Goal: Information Seeking & Learning: Learn about a topic

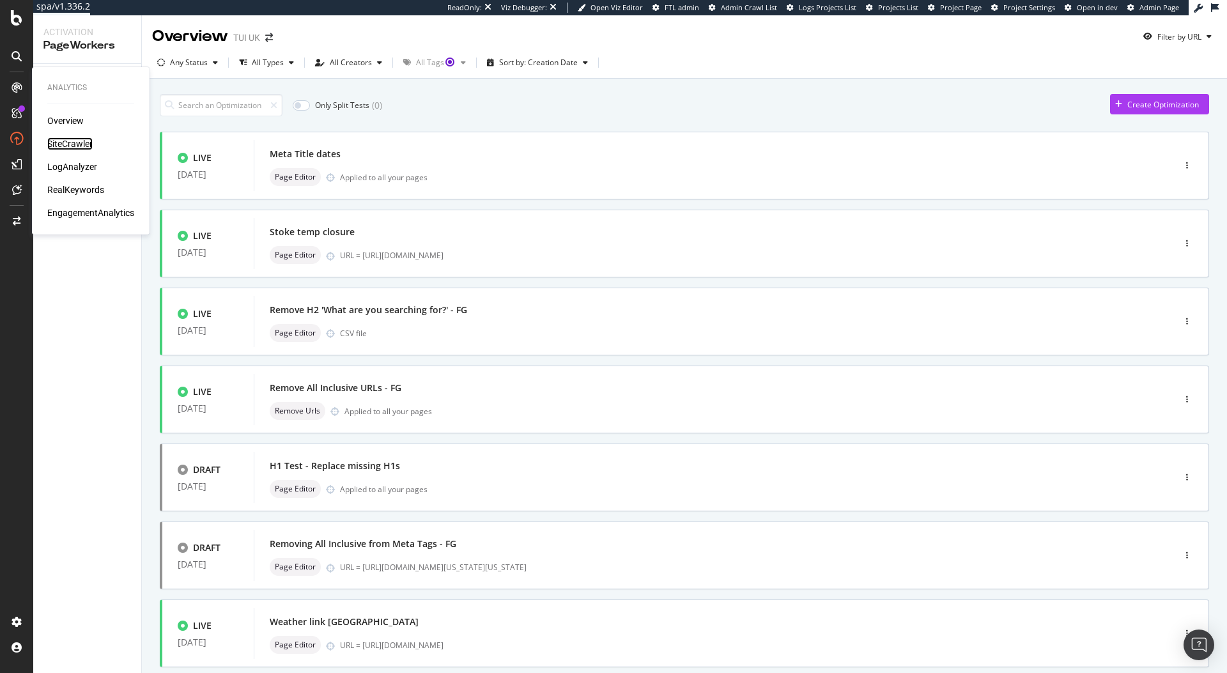
click at [77, 144] on div "SiteCrawler" at bounding box center [69, 143] width 45 height 13
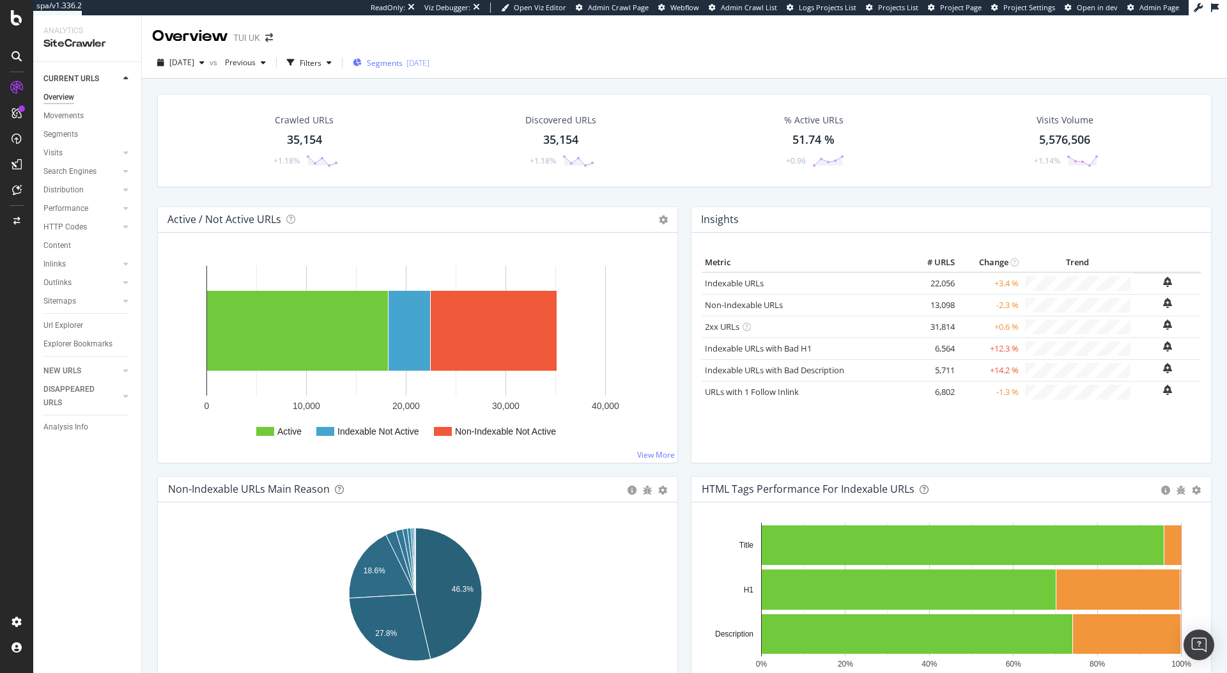
click at [402, 65] on span "Segments" at bounding box center [385, 62] width 36 height 11
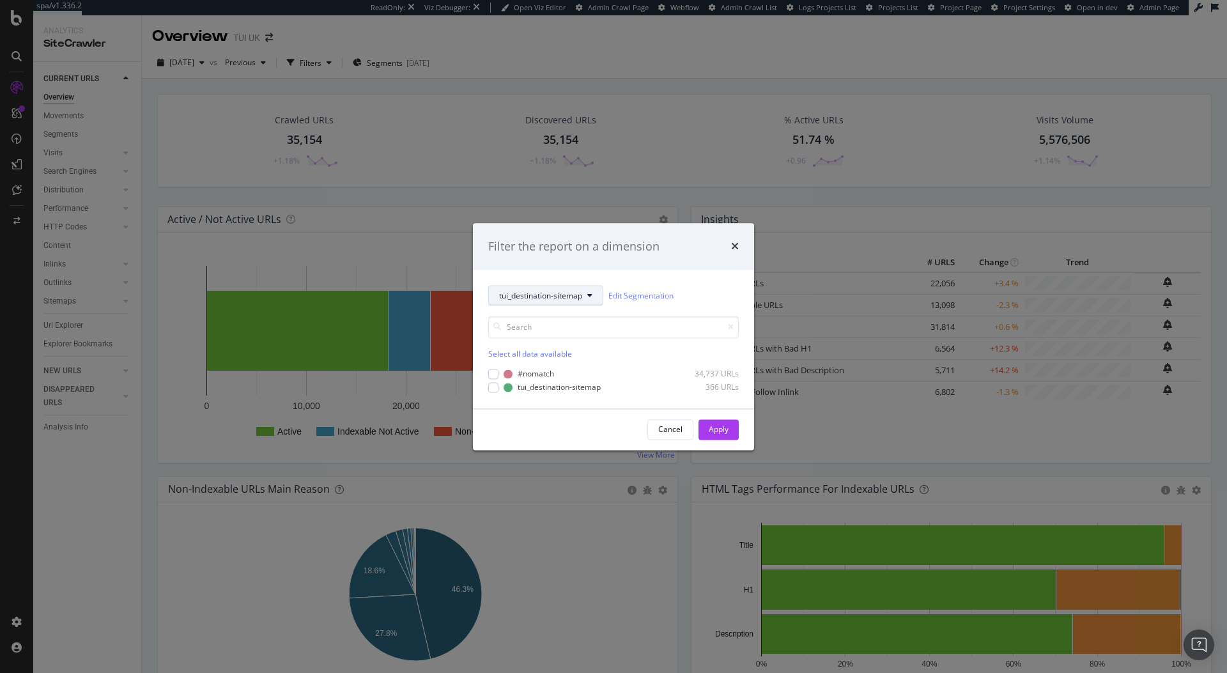
click at [550, 290] on span "tui_destination-sitemap" at bounding box center [540, 295] width 83 height 11
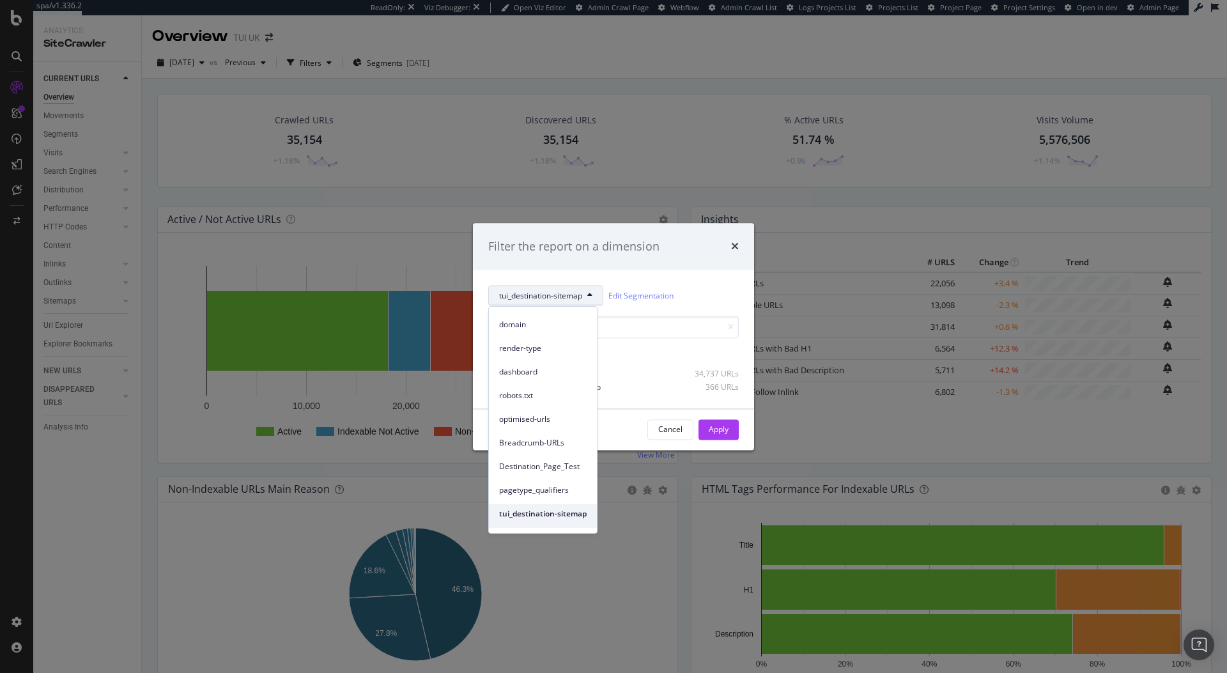
scroll to position [80, 0]
click at [546, 471] on span "tui_destination-sitemap" at bounding box center [543, 474] width 88 height 11
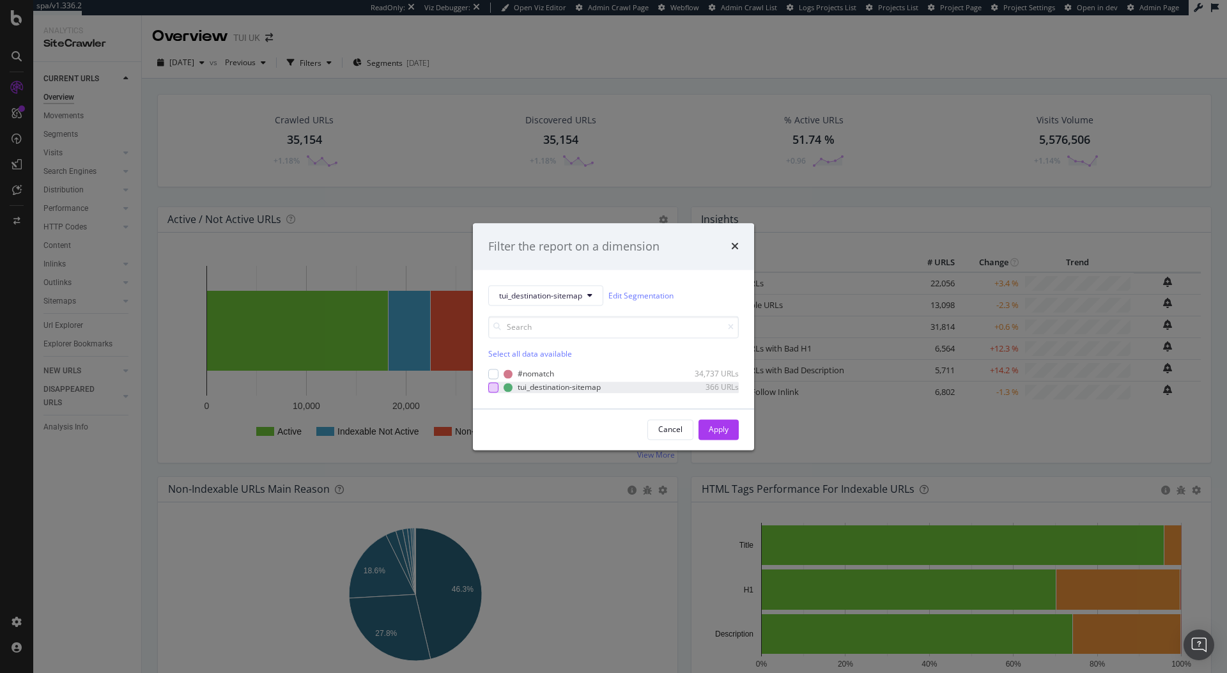
click at [491, 390] on div "modal" at bounding box center [493, 387] width 10 height 10
click at [724, 428] on div "Apply" at bounding box center [718, 429] width 20 height 11
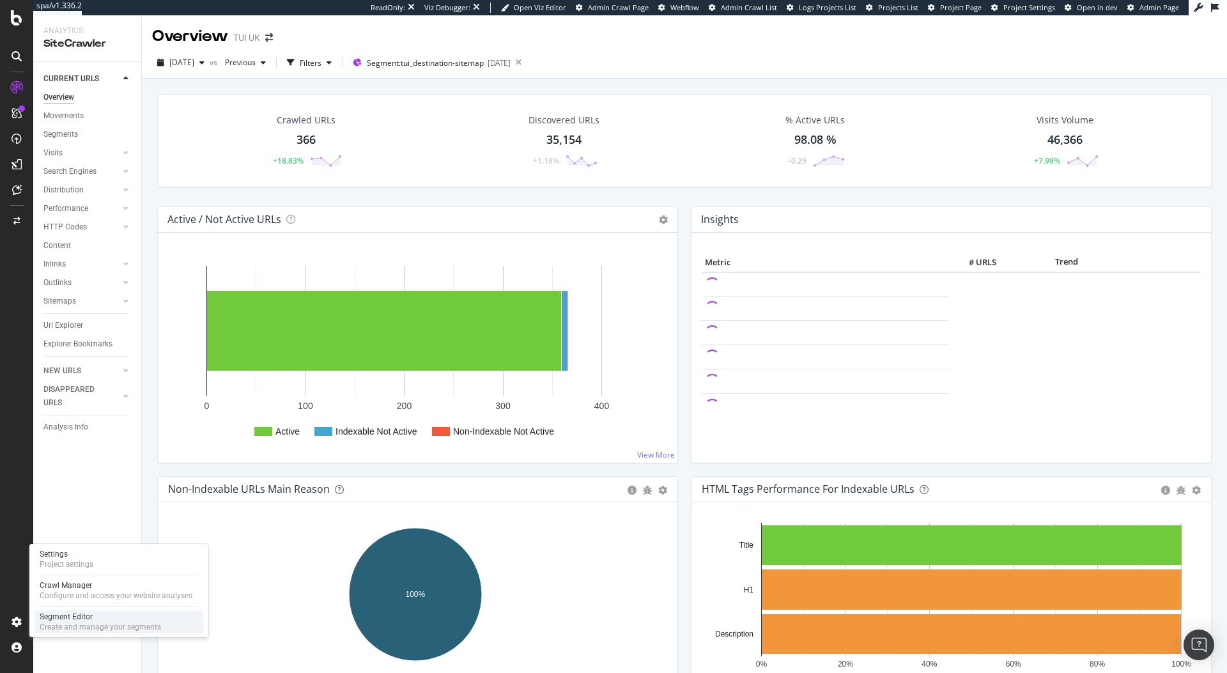
click at [93, 610] on div "Segment Editor Create and manage your segments" at bounding box center [118, 621] width 169 height 23
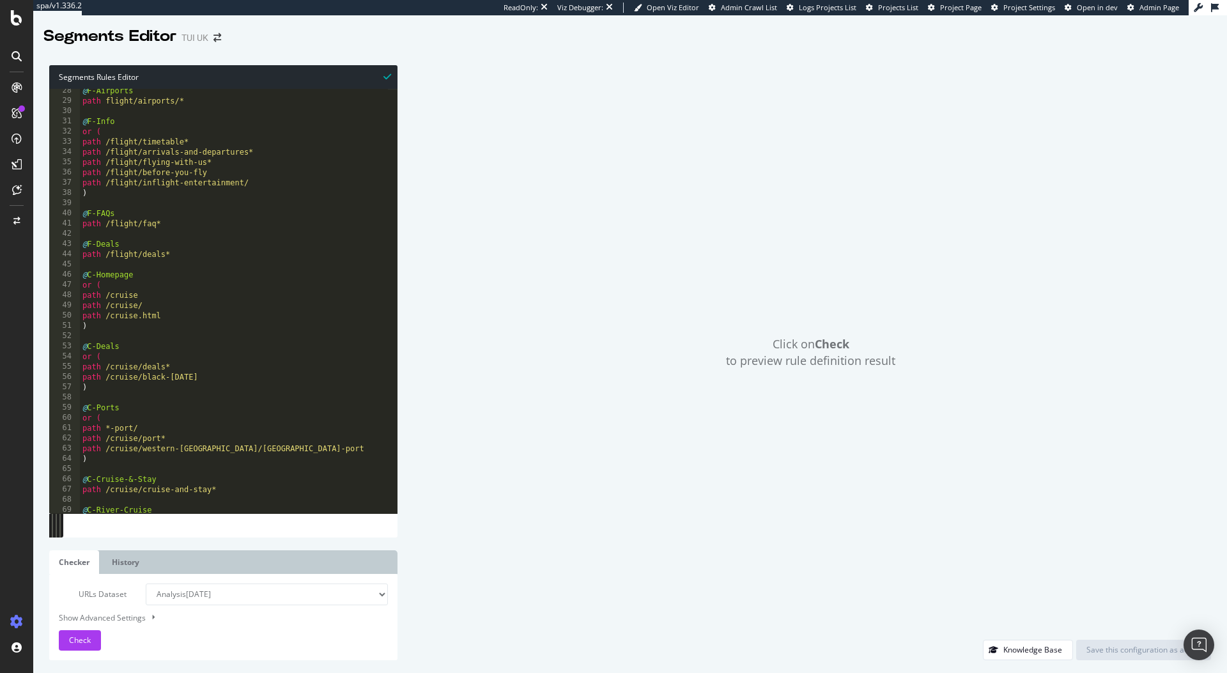
scroll to position [175, 0]
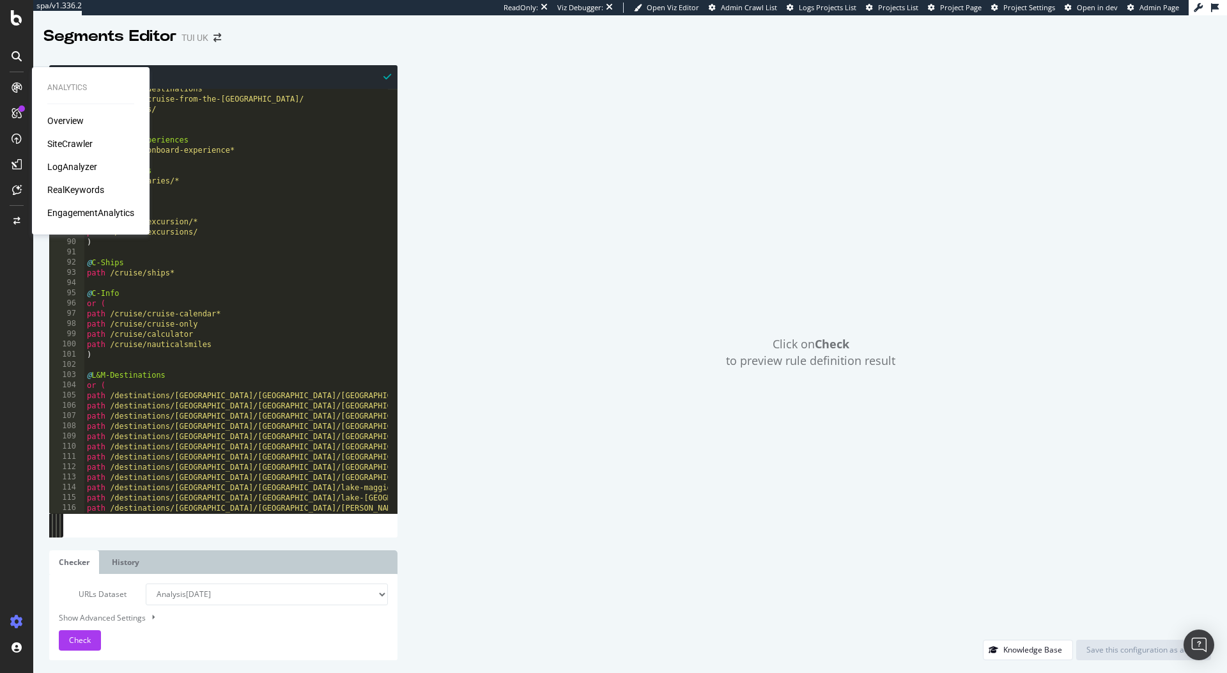
click at [66, 144] on div "SiteCrawler" at bounding box center [69, 143] width 45 height 13
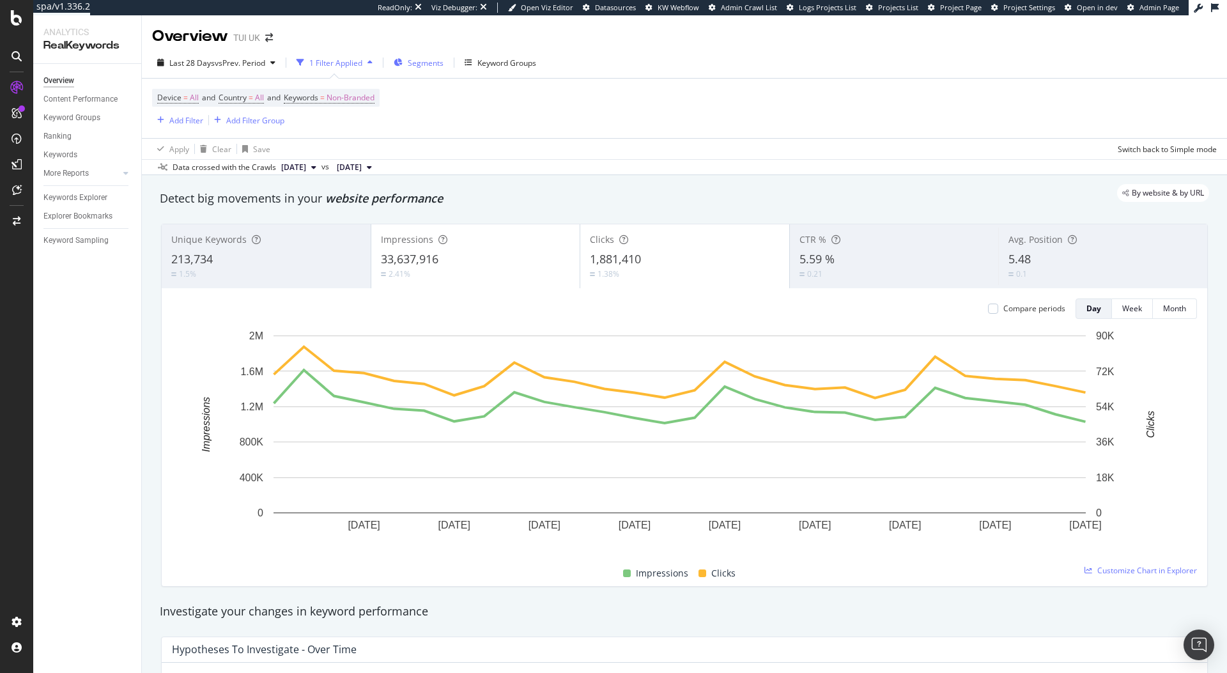
click at [427, 61] on span "Segments" at bounding box center [426, 62] width 36 height 11
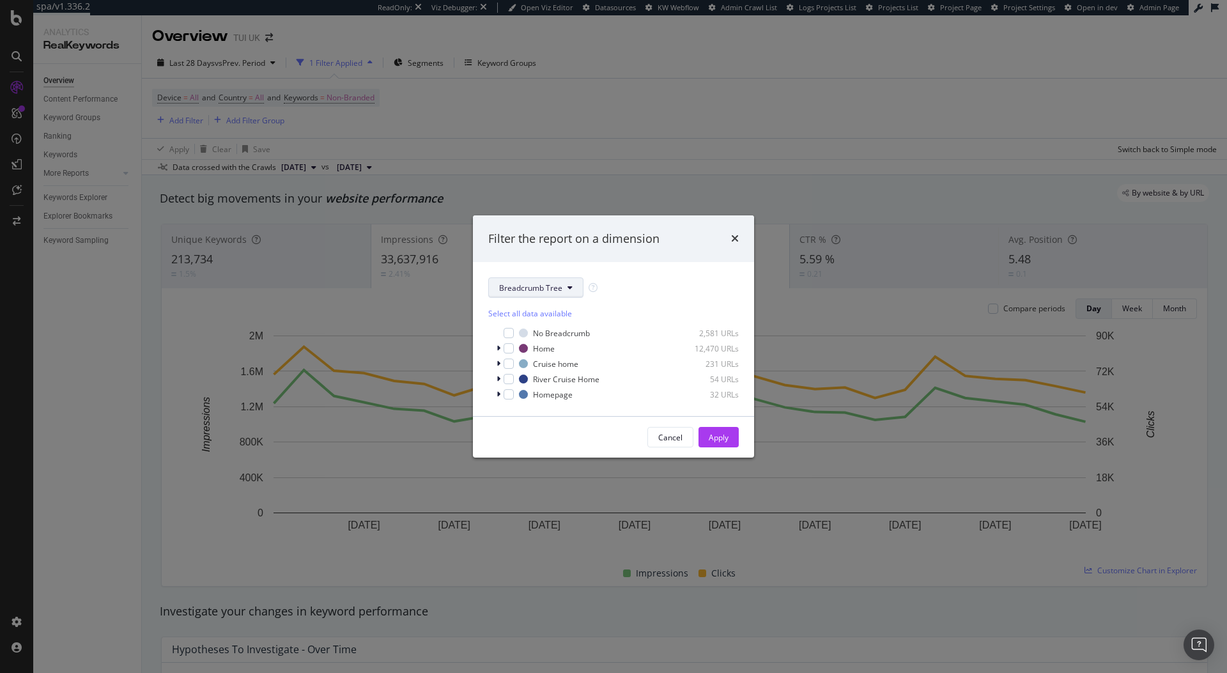
click at [537, 279] on button "Breadcrumb Tree" at bounding box center [535, 287] width 95 height 20
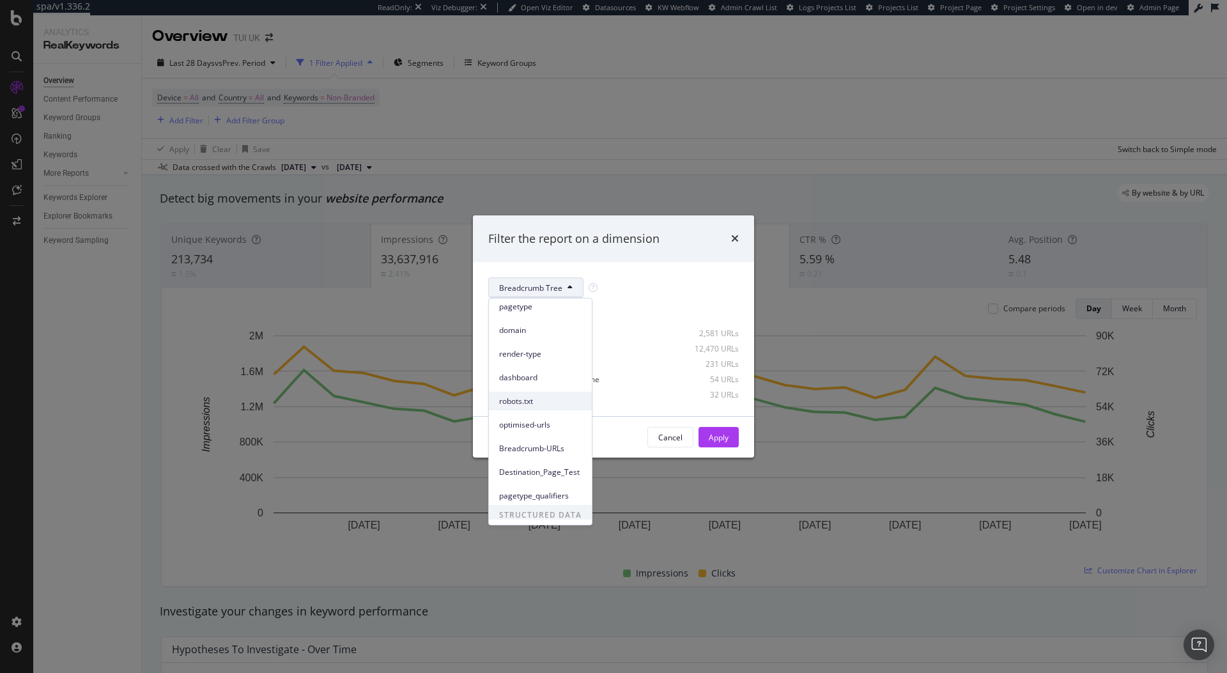
scroll to position [56, 0]
click at [655, 266] on div "Breadcrumb Tree Select all data available No Breadcrumb 2,581 URLs Home 12,470 …" at bounding box center [613, 339] width 281 height 154
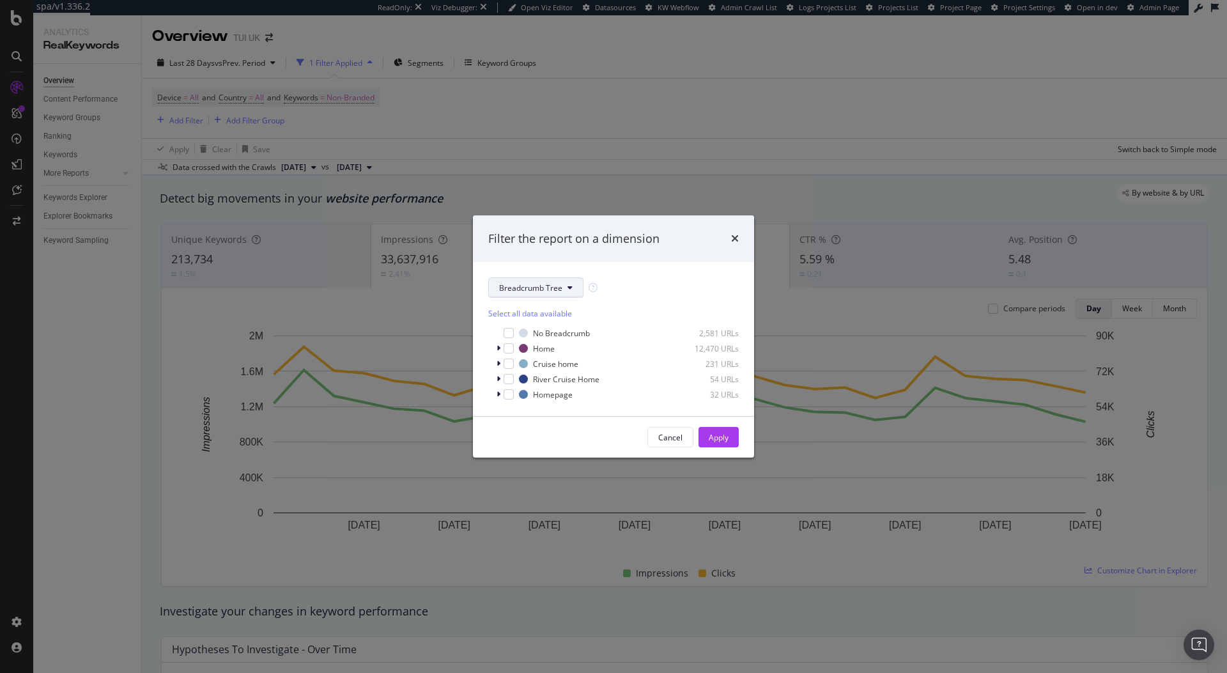
click at [560, 285] on span "Breadcrumb Tree" at bounding box center [530, 287] width 63 height 11
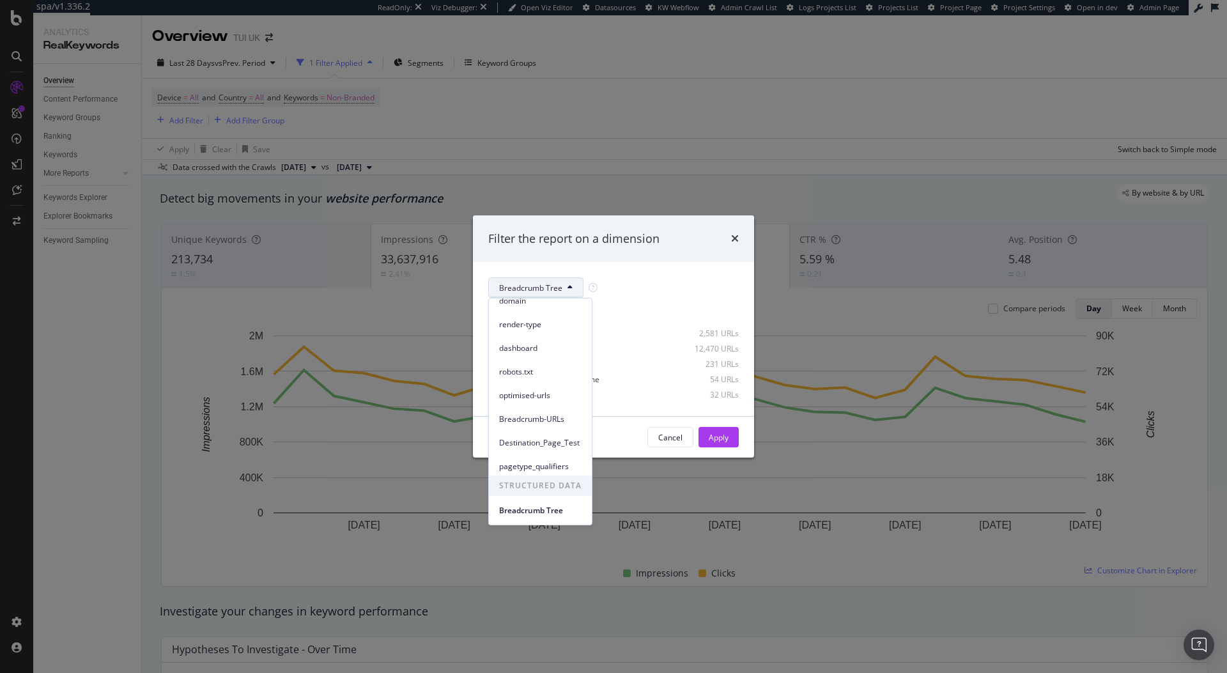
click at [691, 298] on div "Select all data available No Breadcrumb 2,581 URLs Home 12,470 URLs Cruise home…" at bounding box center [613, 349] width 250 height 103
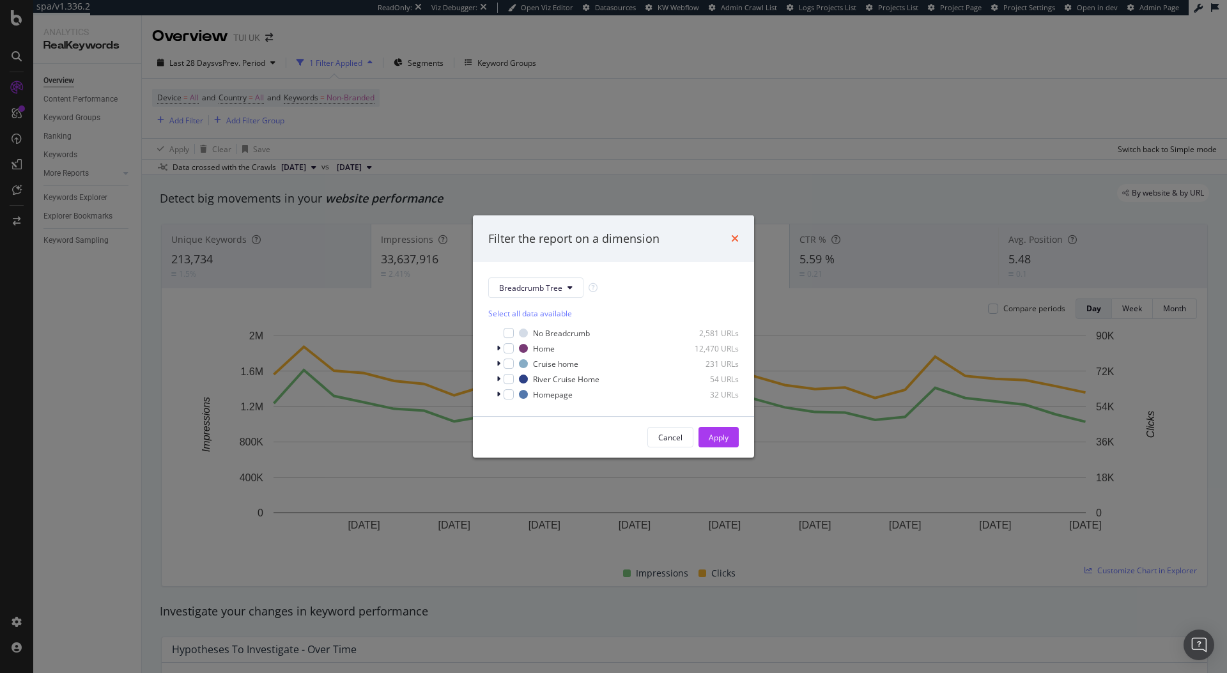
click at [736, 240] on icon "times" at bounding box center [735, 238] width 8 height 10
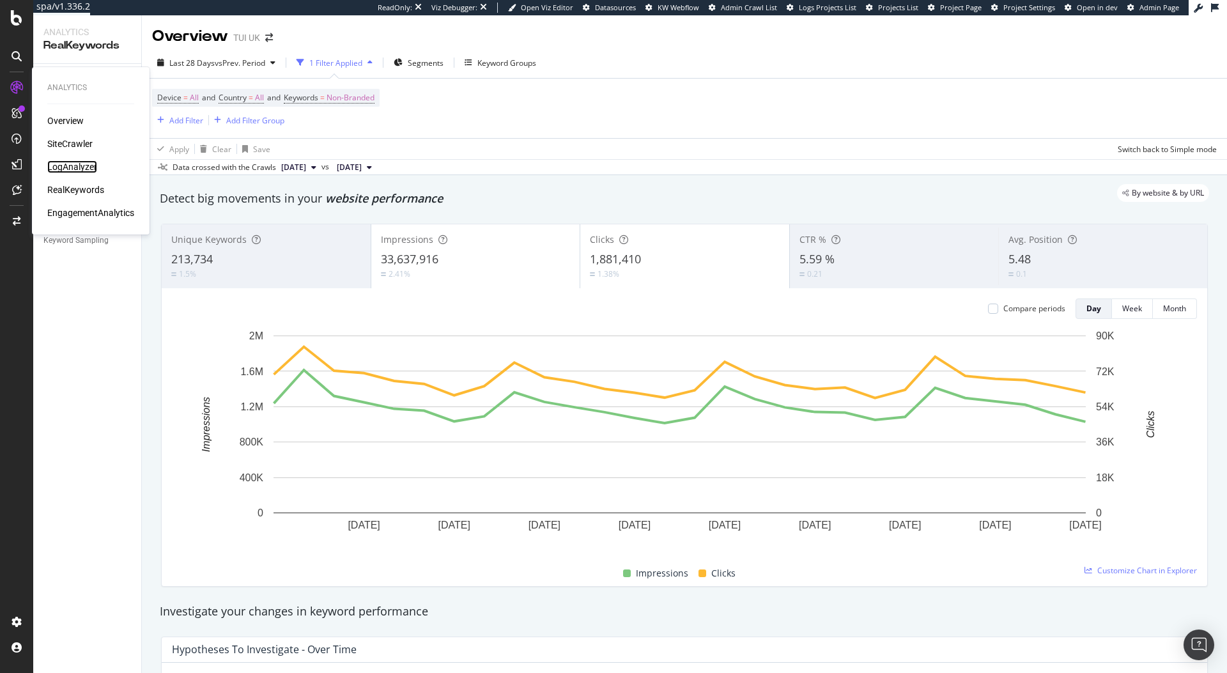
click at [79, 170] on div "LogAnalyzer" at bounding box center [72, 166] width 50 height 13
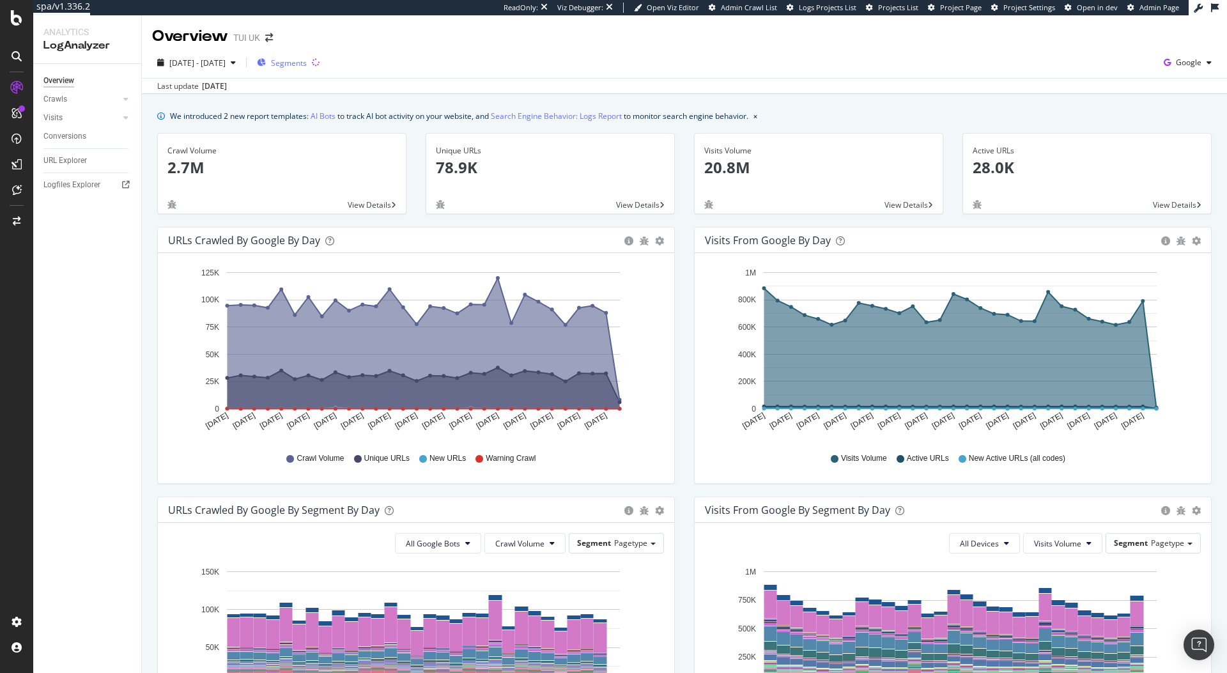
click at [307, 63] on span "Segments" at bounding box center [289, 62] width 36 height 11
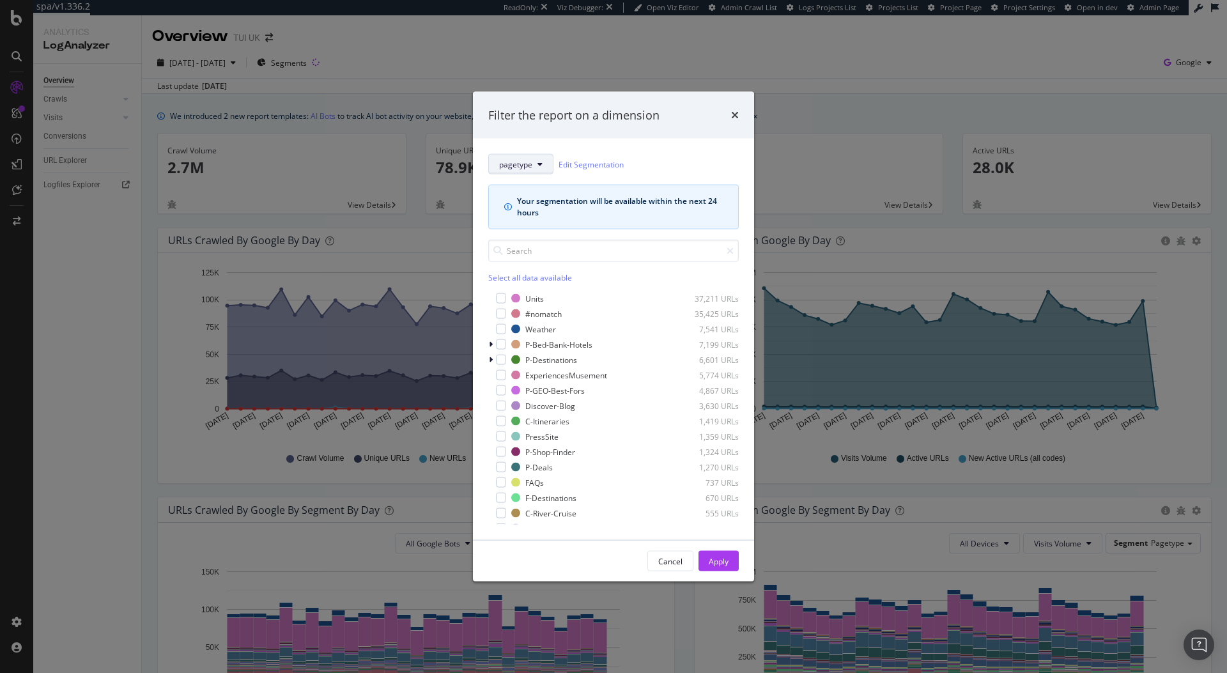
click at [542, 168] on button "pagetype" at bounding box center [520, 164] width 65 height 20
click at [731, 116] on icon "times" at bounding box center [735, 115] width 8 height 10
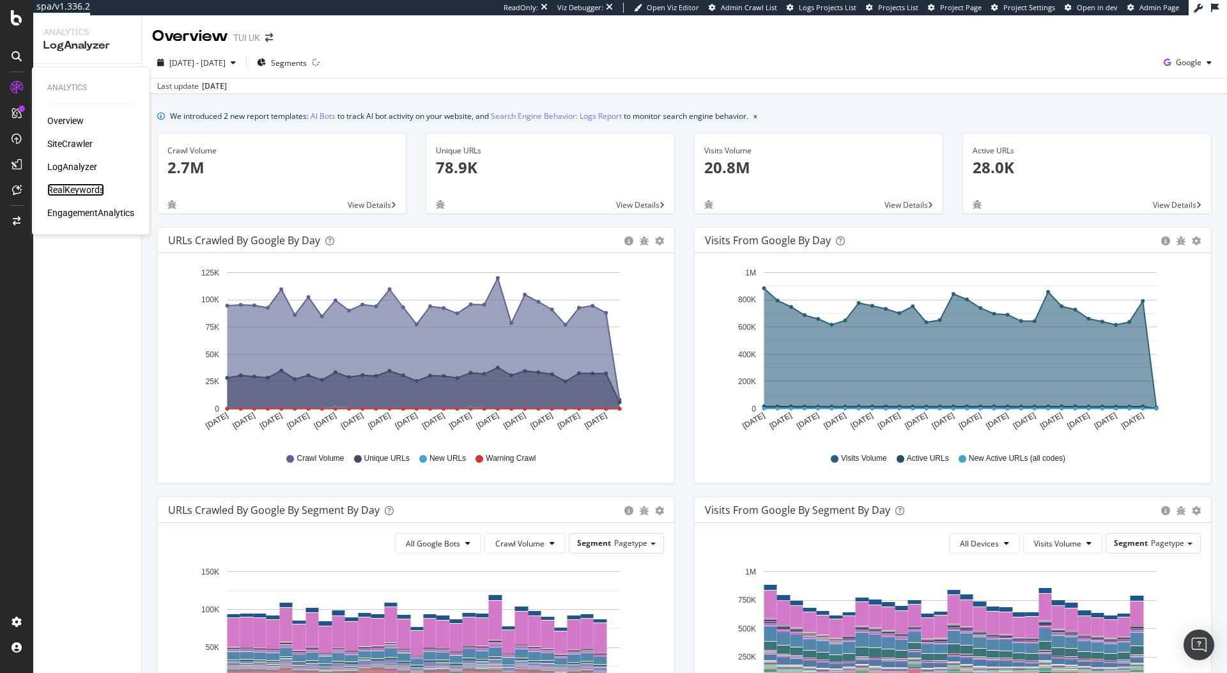
click at [66, 192] on div "RealKeywords" at bounding box center [75, 189] width 57 height 13
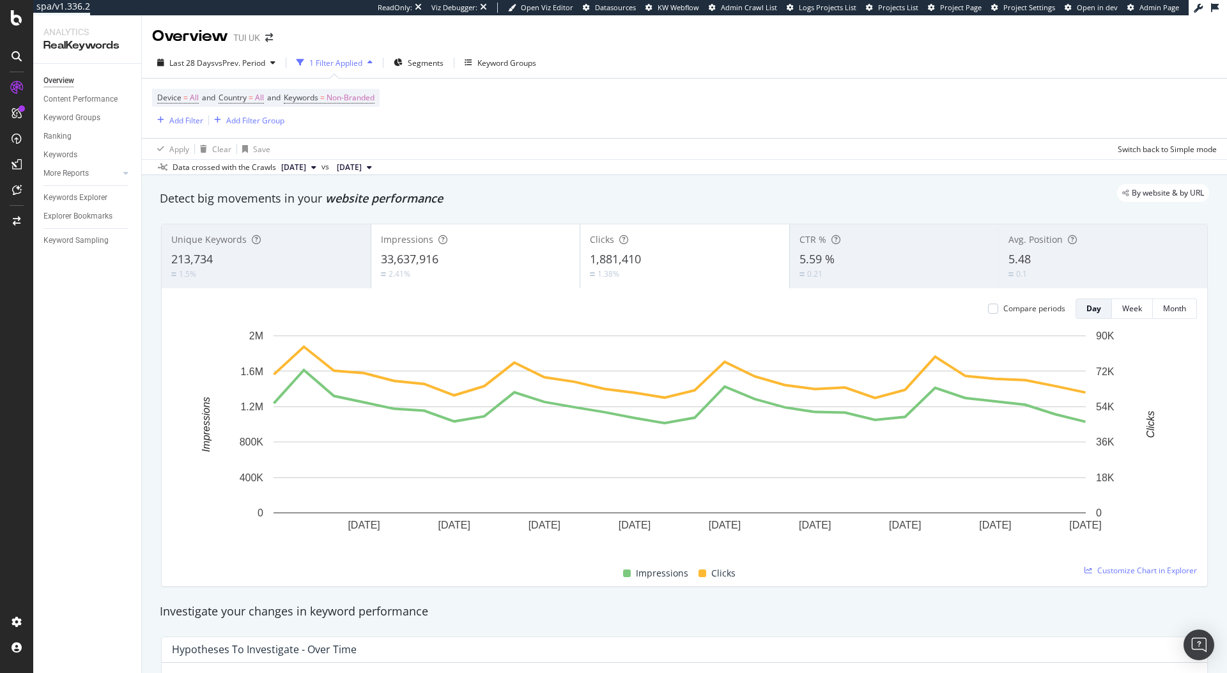
click at [857, 197] on div "By website & by URL" at bounding box center [678, 193] width 1062 height 18
click at [714, 96] on div "Device = All and Country = All and Keywords = Non-Branded Add Filter Add Filter…" at bounding box center [684, 108] width 1064 height 59
click at [433, 59] on span "Segments" at bounding box center [426, 62] width 36 height 11
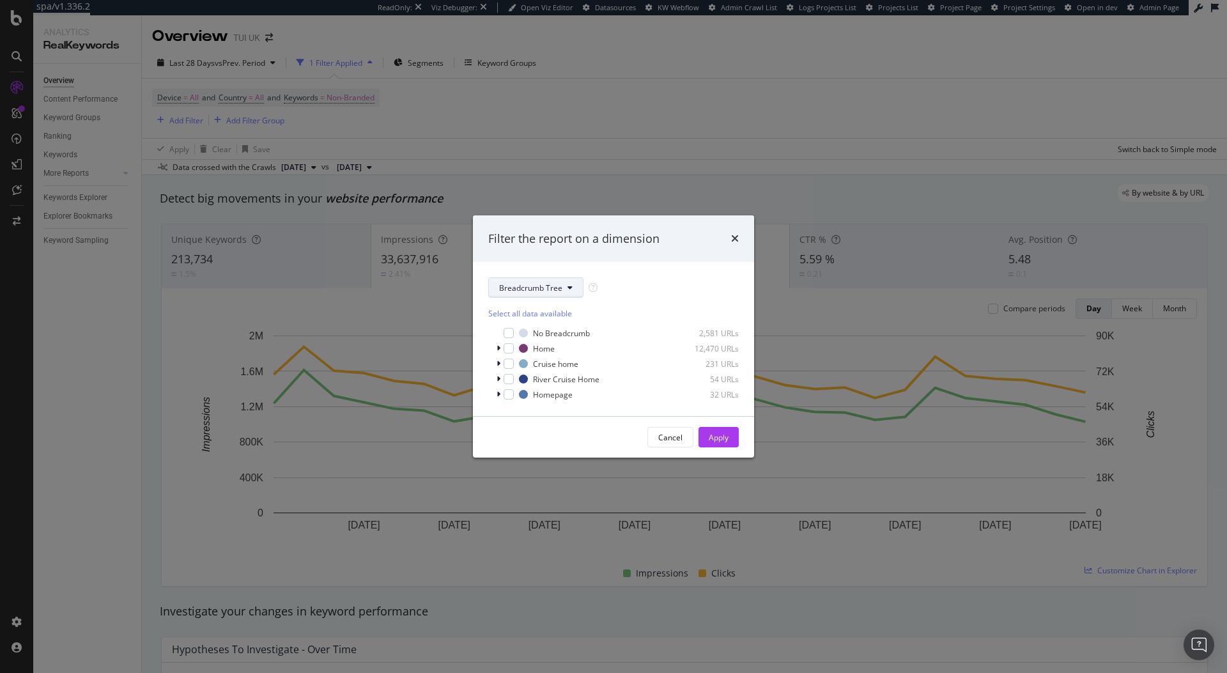
click at [539, 287] on span "Breadcrumb Tree" at bounding box center [530, 287] width 63 height 11
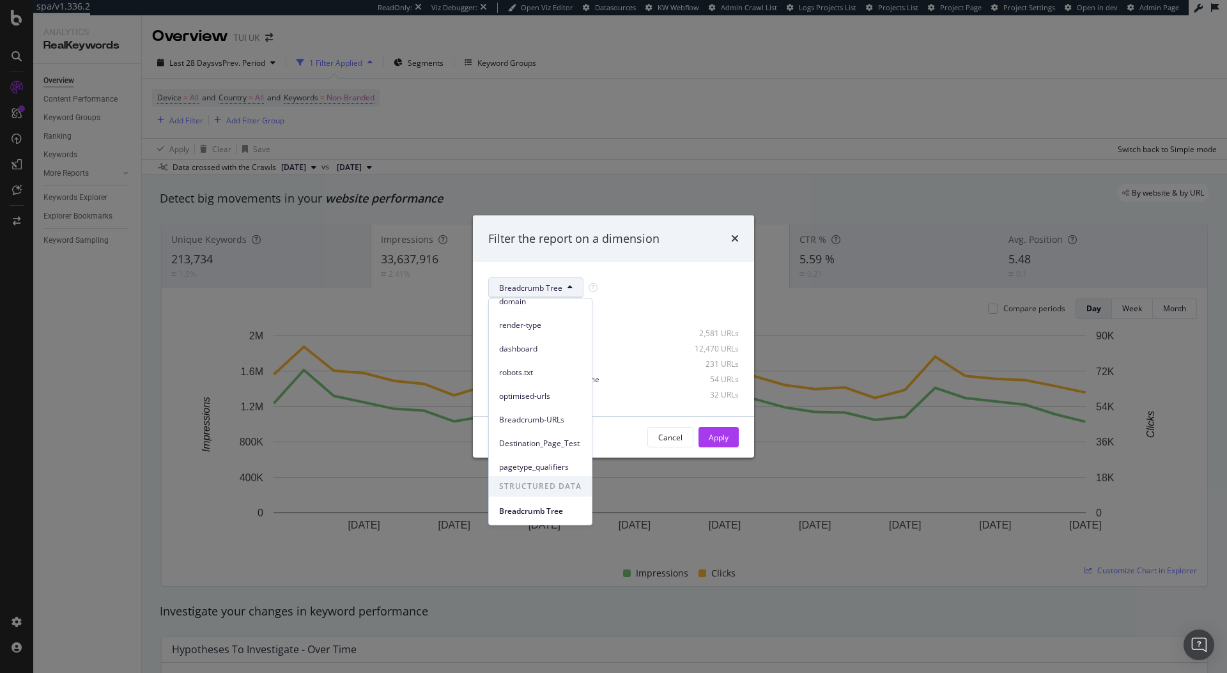
scroll to position [56, 0]
click at [693, 300] on div "Select all data available No Breadcrumb 2,581 URLs Home 12,470 URLs Cruise home…" at bounding box center [613, 349] width 250 height 103
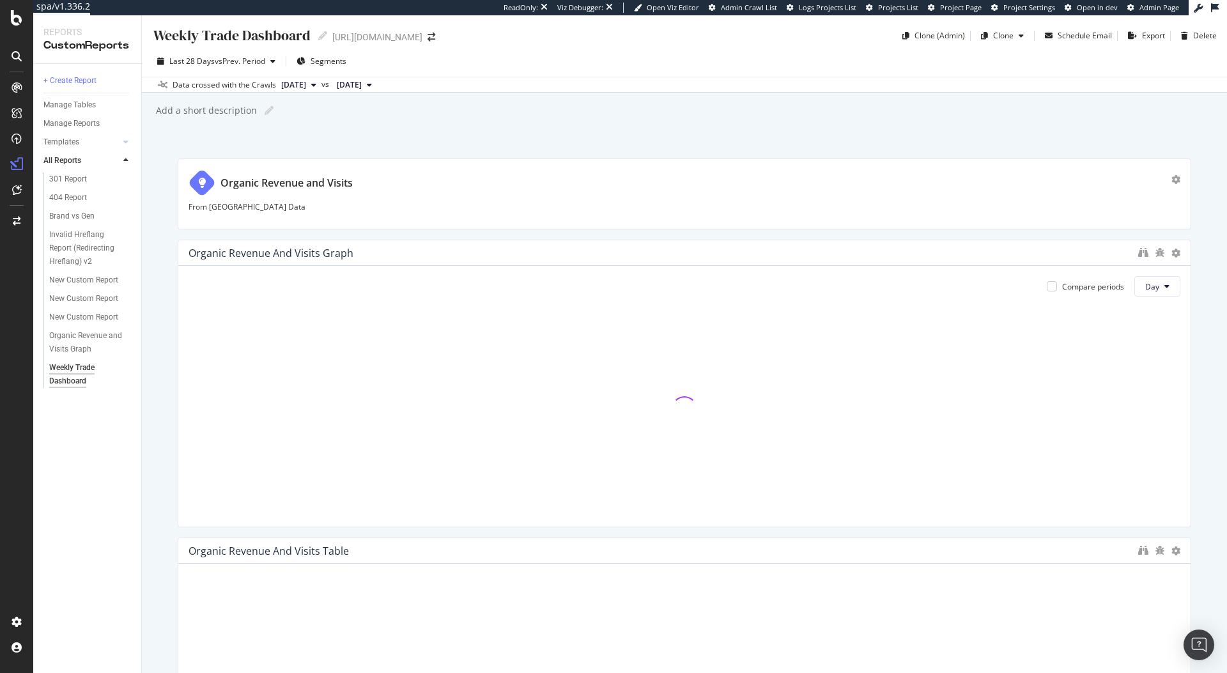
click at [581, 110] on div "Add a short description Add a short description" at bounding box center [691, 110] width 1072 height 19
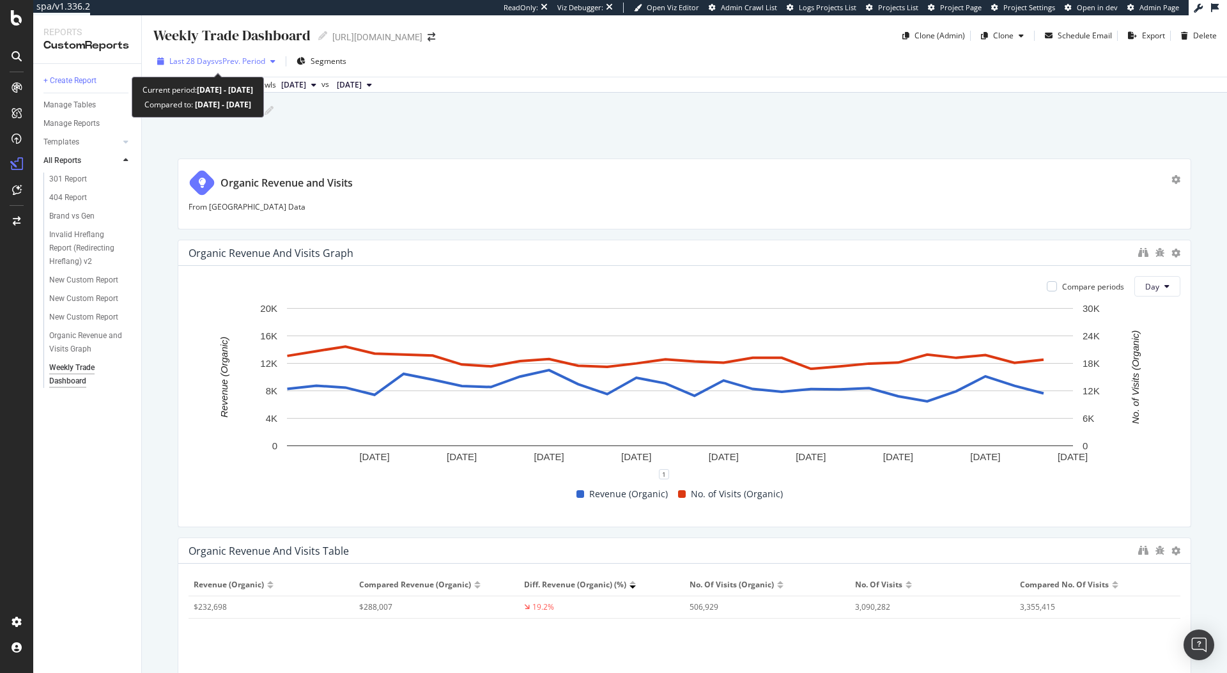
click at [270, 61] on div "button" at bounding box center [272, 61] width 15 height 8
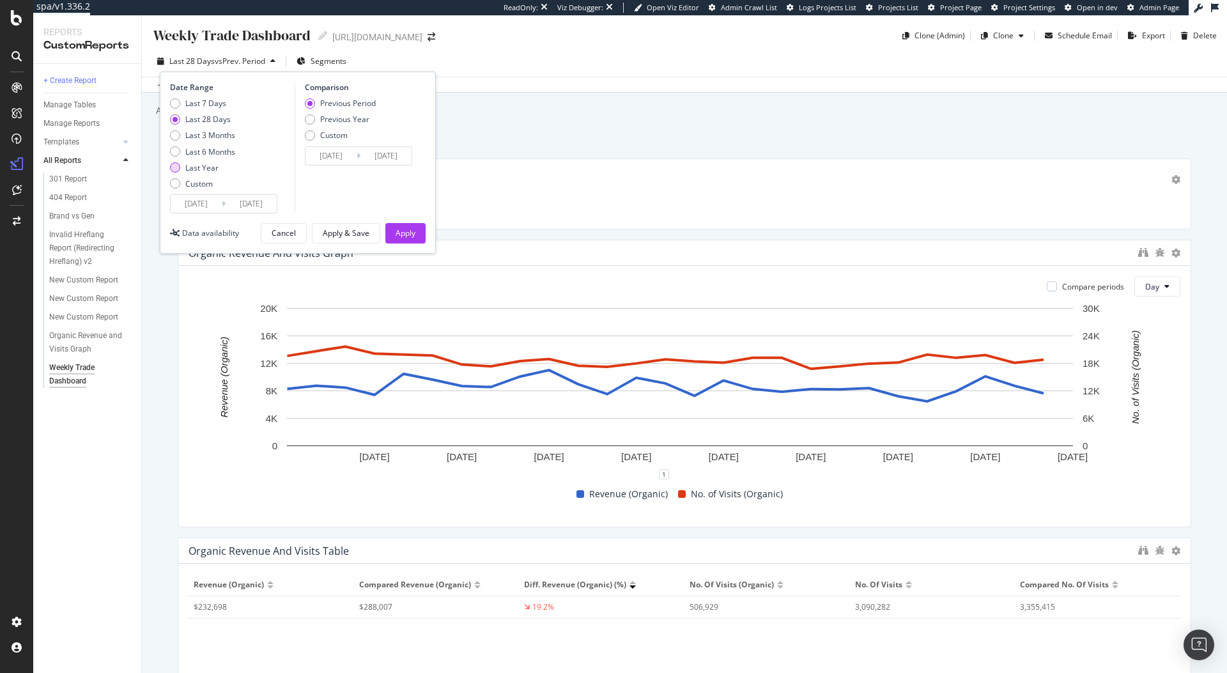
click at [219, 166] on div "Last Year" at bounding box center [202, 167] width 65 height 11
type input "2024/08/16"
click at [213, 116] on div "Last 28 Days" at bounding box center [207, 119] width 45 height 11
type input "2025/07/19"
type input "2025/06/21"
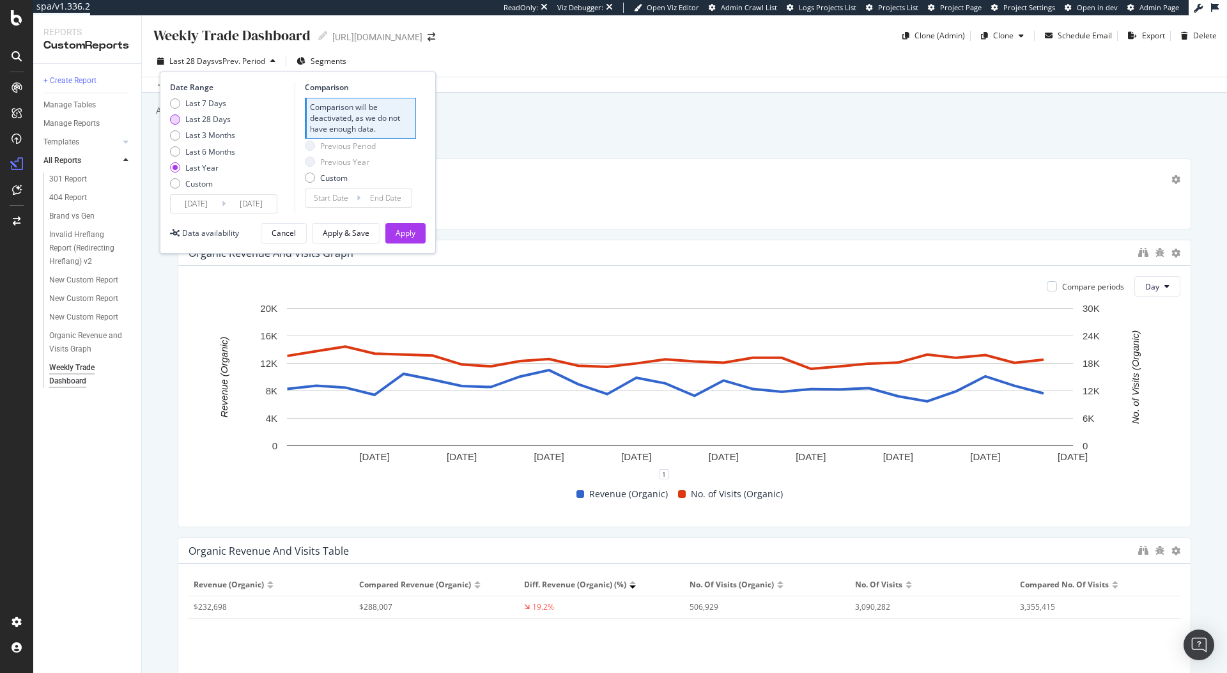
type input "2025/07/18"
click at [348, 116] on div "Previous Year" at bounding box center [344, 119] width 49 height 11
type input "2024/07/20"
type input "2024/08/16"
click at [401, 228] on div "Apply" at bounding box center [405, 232] width 20 height 11
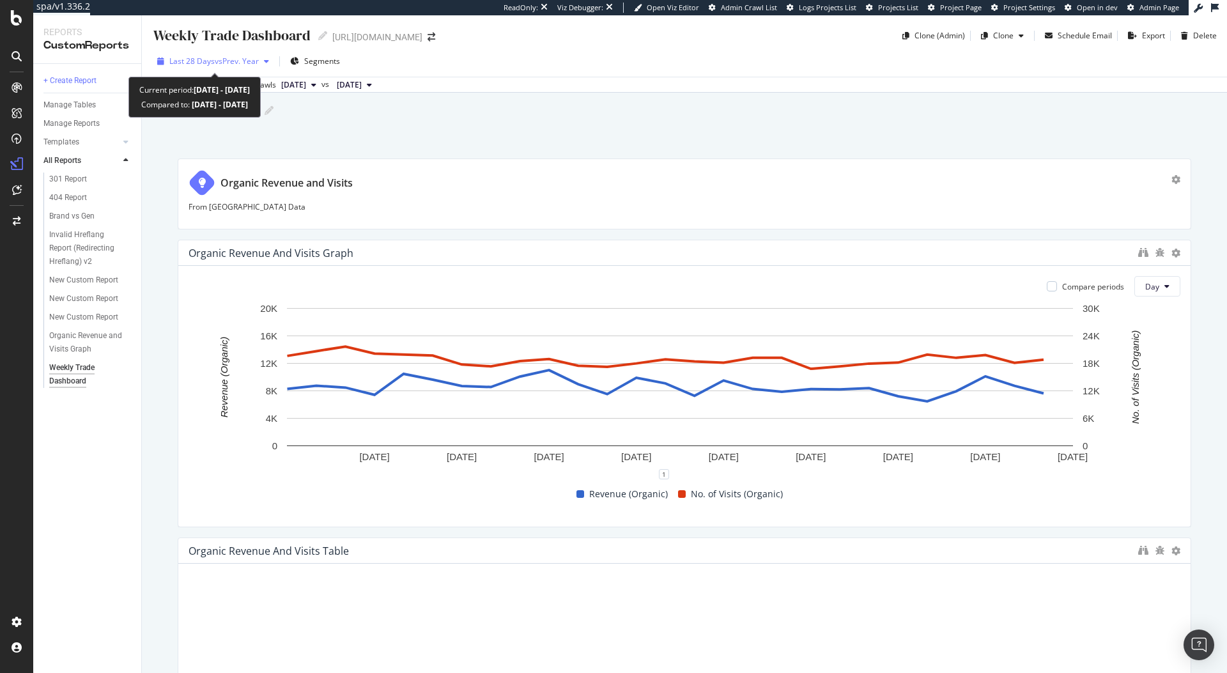
click at [243, 56] on span "vs Prev. Year" at bounding box center [237, 61] width 44 height 11
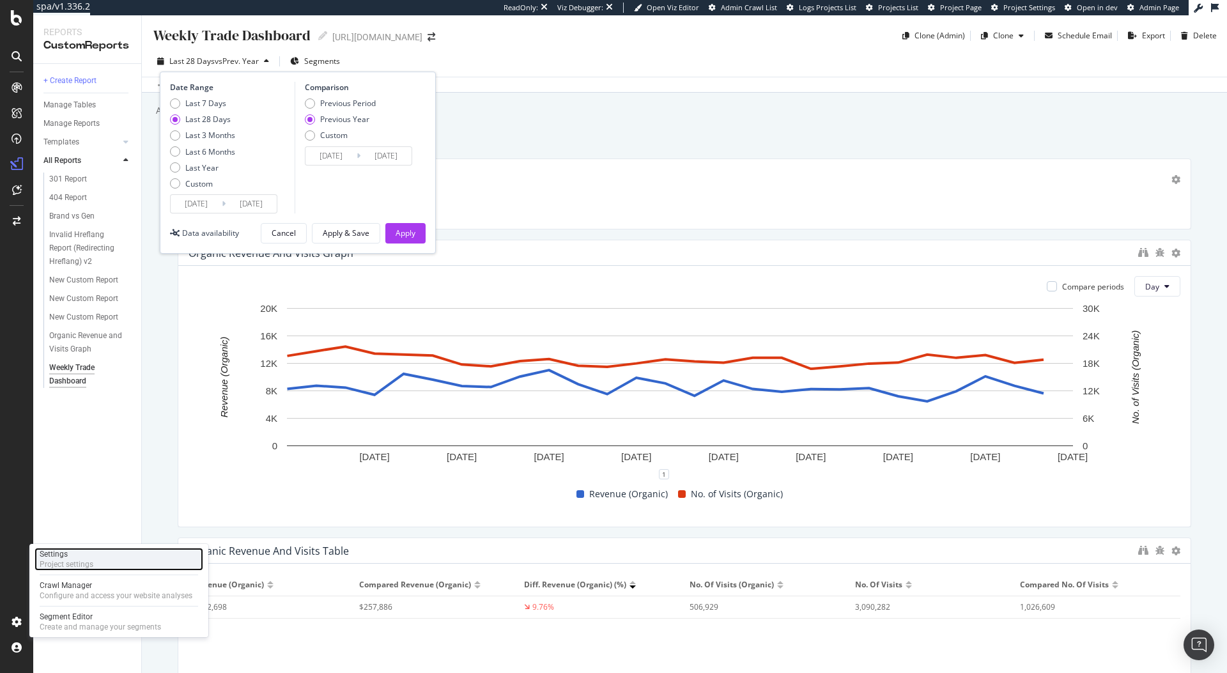
click at [99, 559] on div "Settings Project settings" at bounding box center [118, 558] width 169 height 23
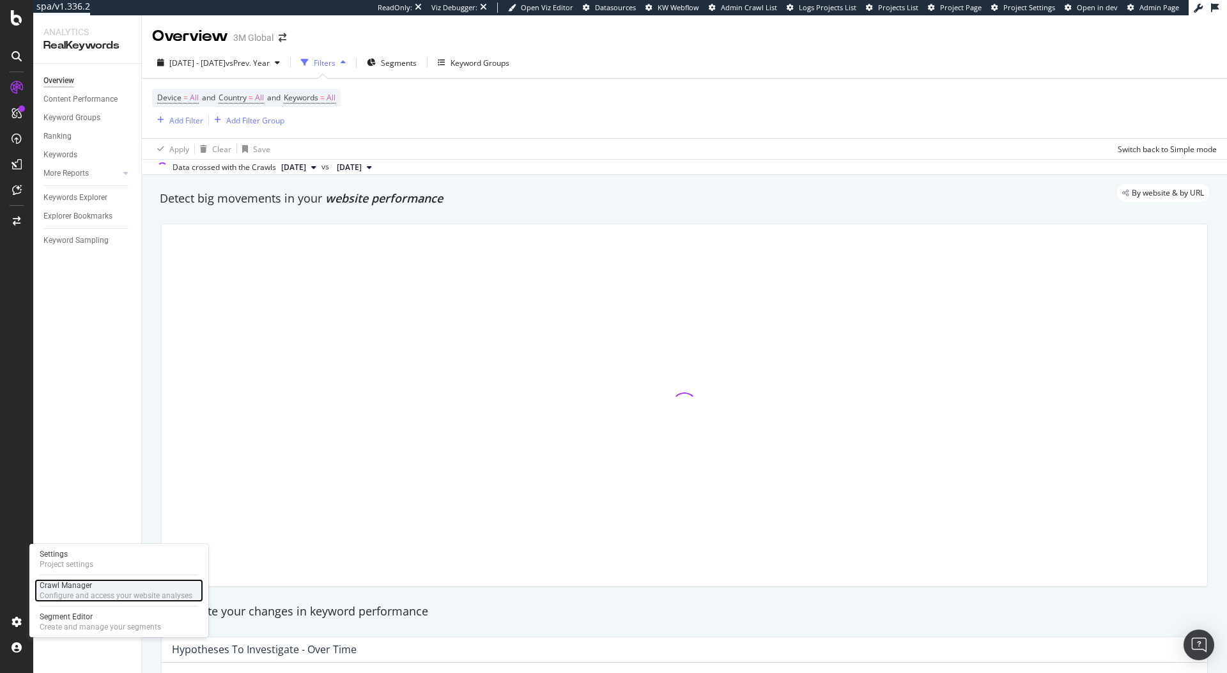
click at [111, 586] on div "Crawl Manager" at bounding box center [116, 585] width 153 height 10
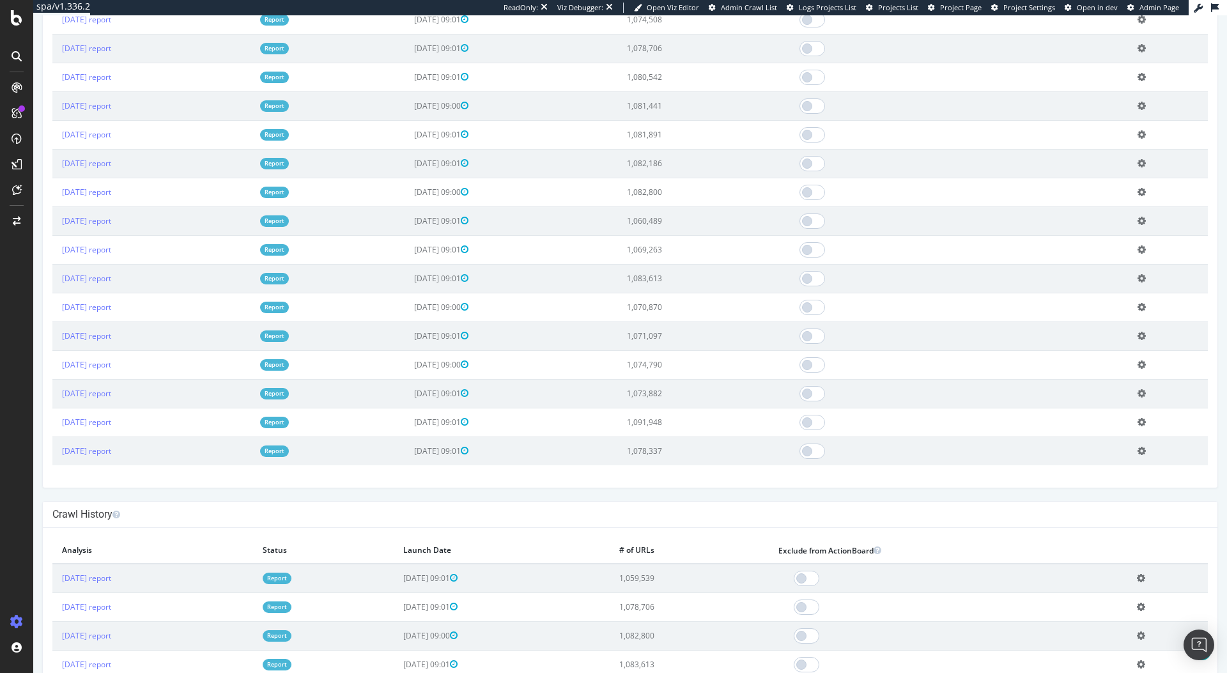
scroll to position [1514, 0]
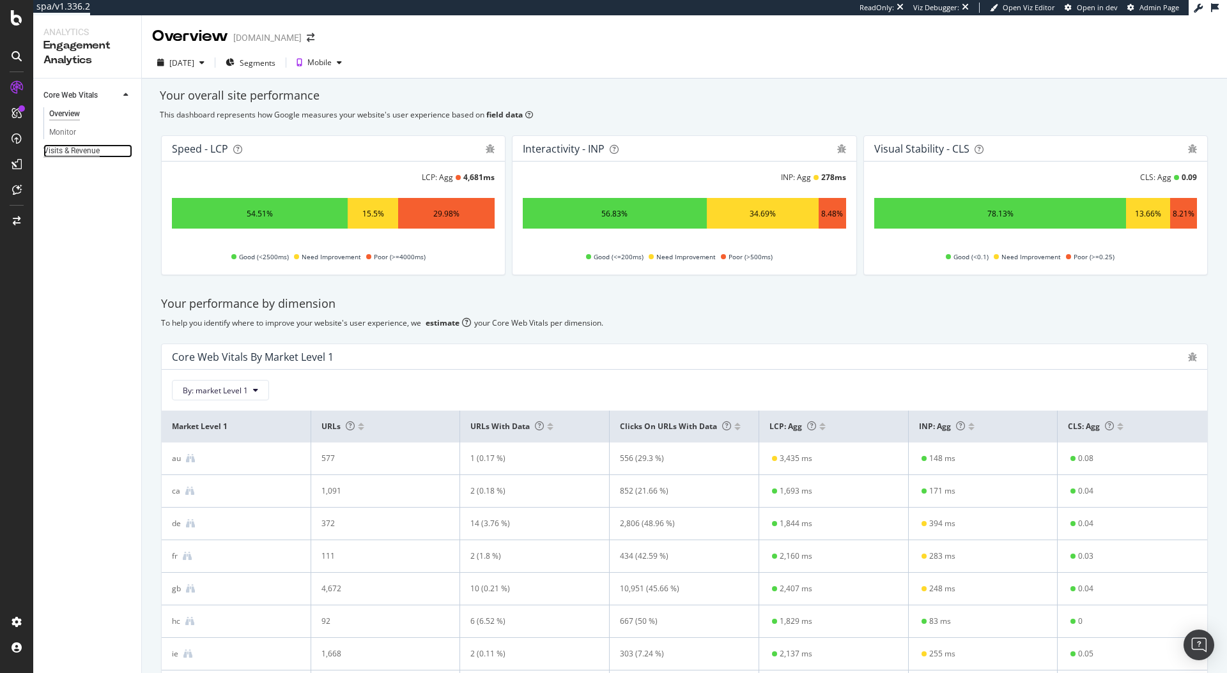
click at [83, 152] on div "Visits & Revenue" at bounding box center [71, 150] width 56 height 13
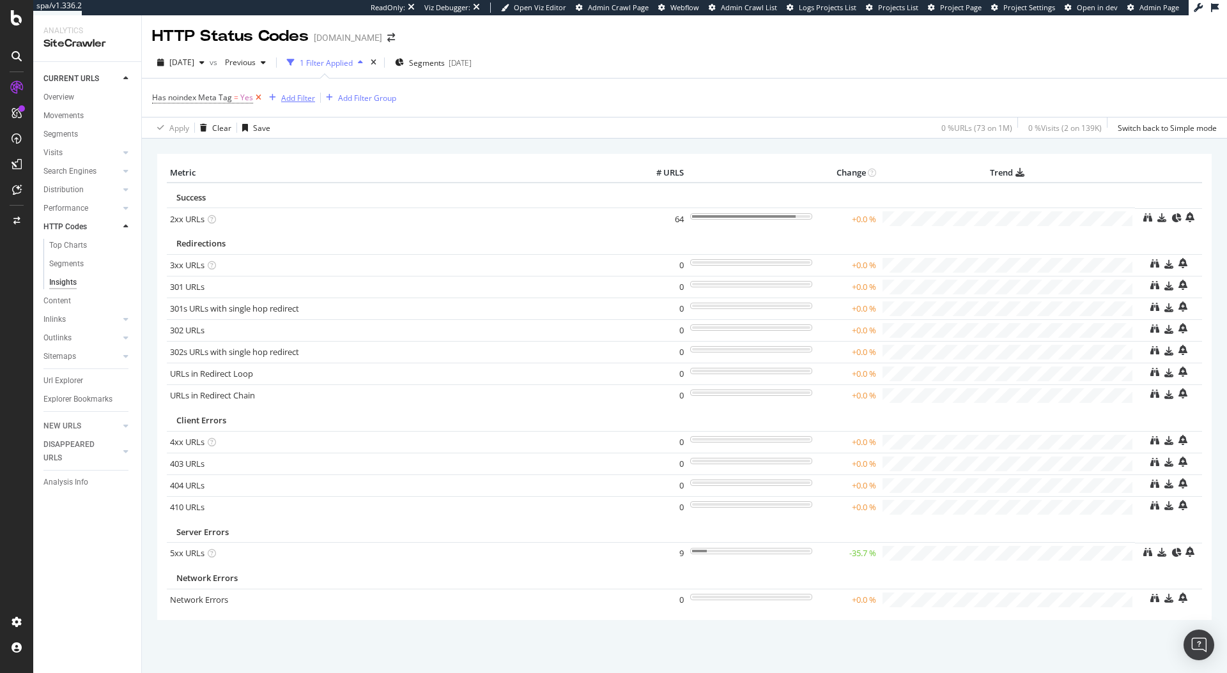
click at [264, 96] on div "button" at bounding box center [272, 98] width 17 height 8
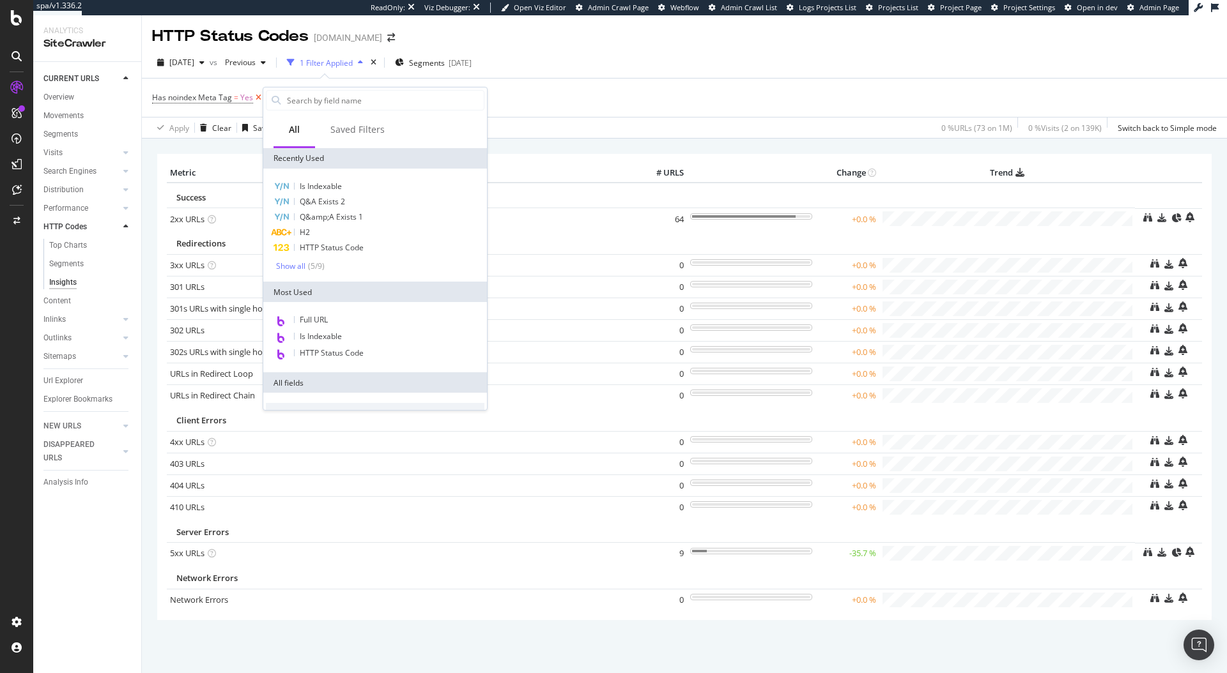
click at [259, 96] on icon at bounding box center [258, 97] width 11 height 13
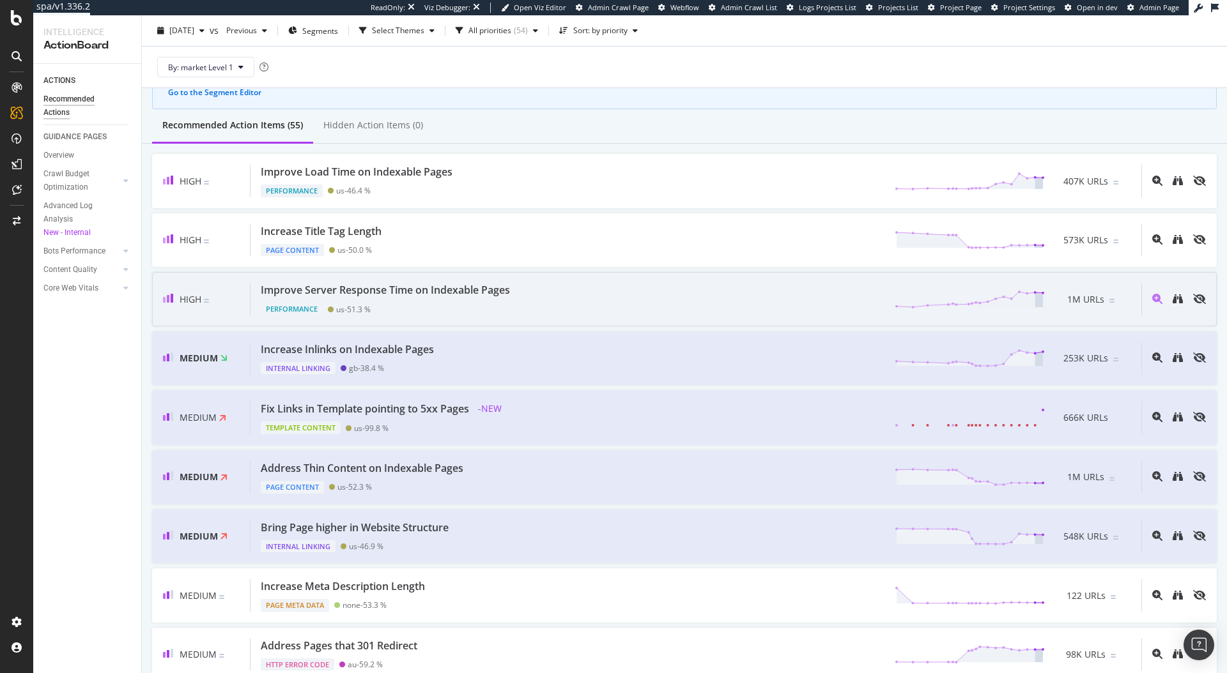
scroll to position [97, 0]
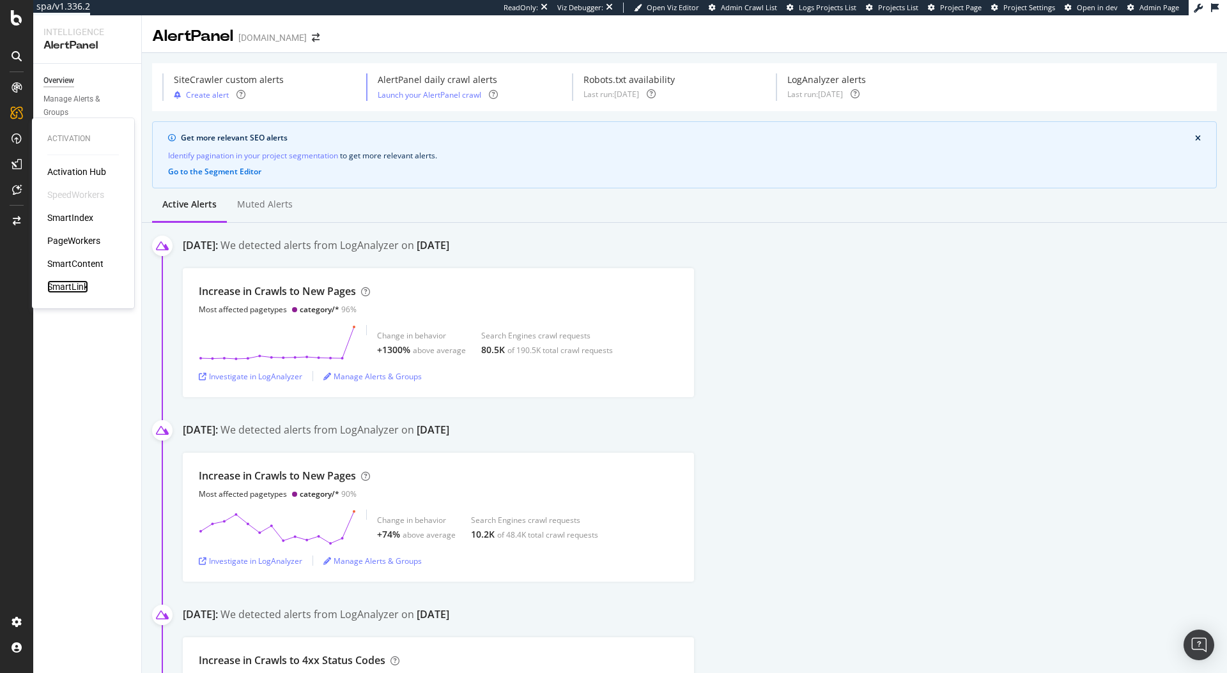
click at [79, 285] on div "SmartLink" at bounding box center [67, 286] width 41 height 13
click at [73, 222] on div "SmartIndex" at bounding box center [70, 217] width 46 height 13
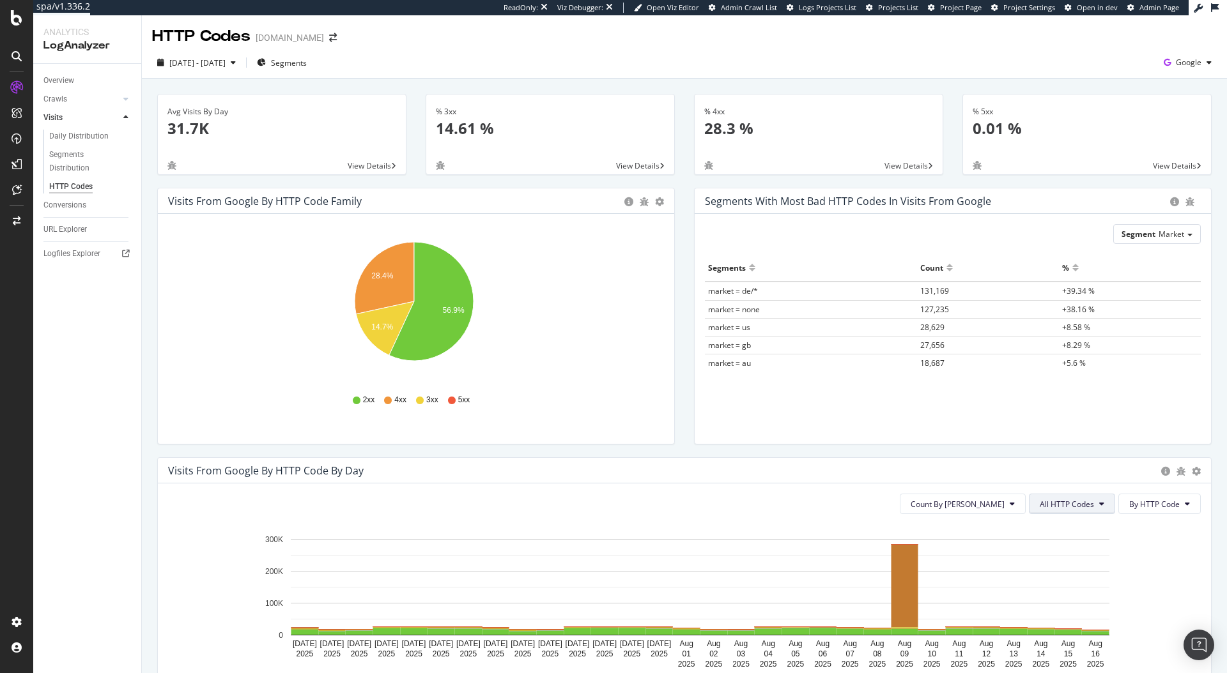
click at [1060, 503] on span "All HTTP Codes" at bounding box center [1066, 504] width 54 height 11
click at [1063, 642] on span "5xx family" at bounding box center [1064, 647] width 65 height 11
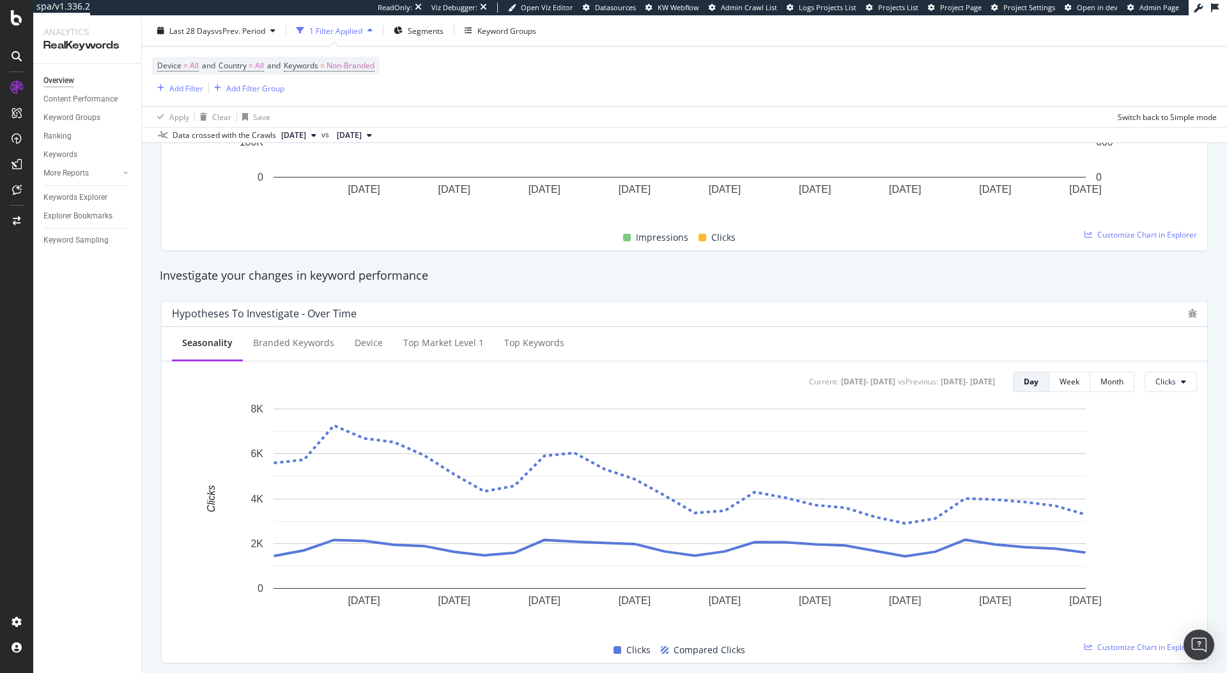
scroll to position [361, 0]
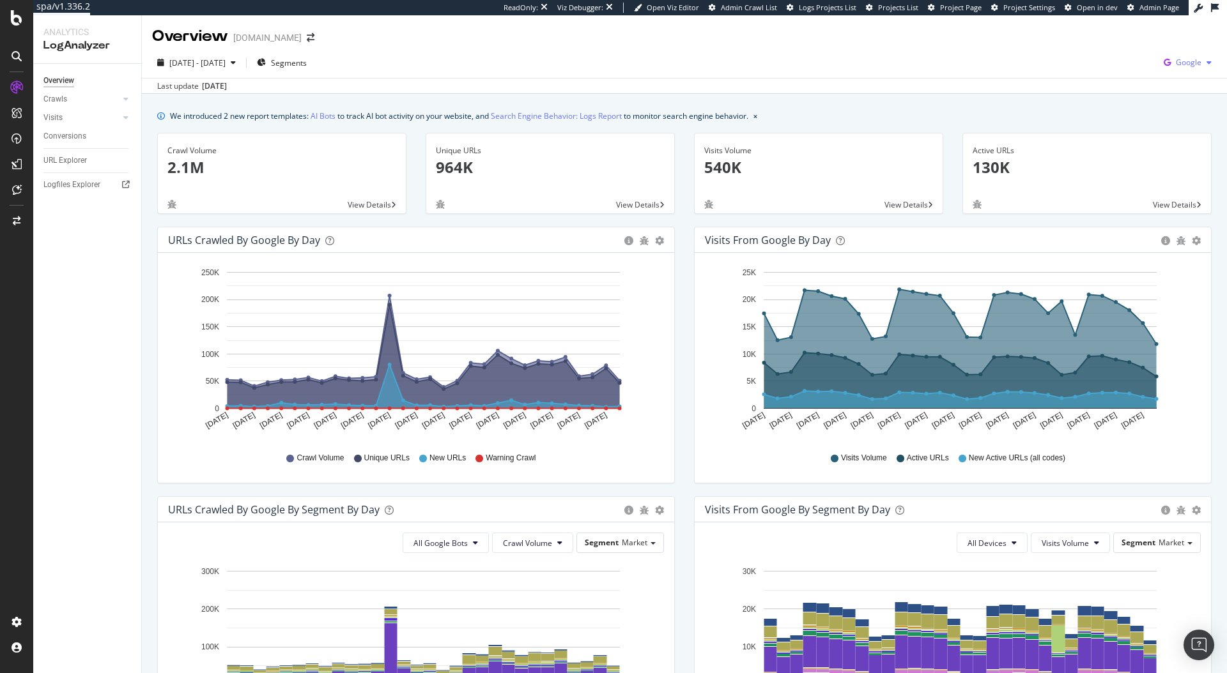
click at [1190, 60] on span "Google" at bounding box center [1188, 62] width 26 height 11
click at [1108, 50] on span "Bing" at bounding box center [1114, 50] width 47 height 11
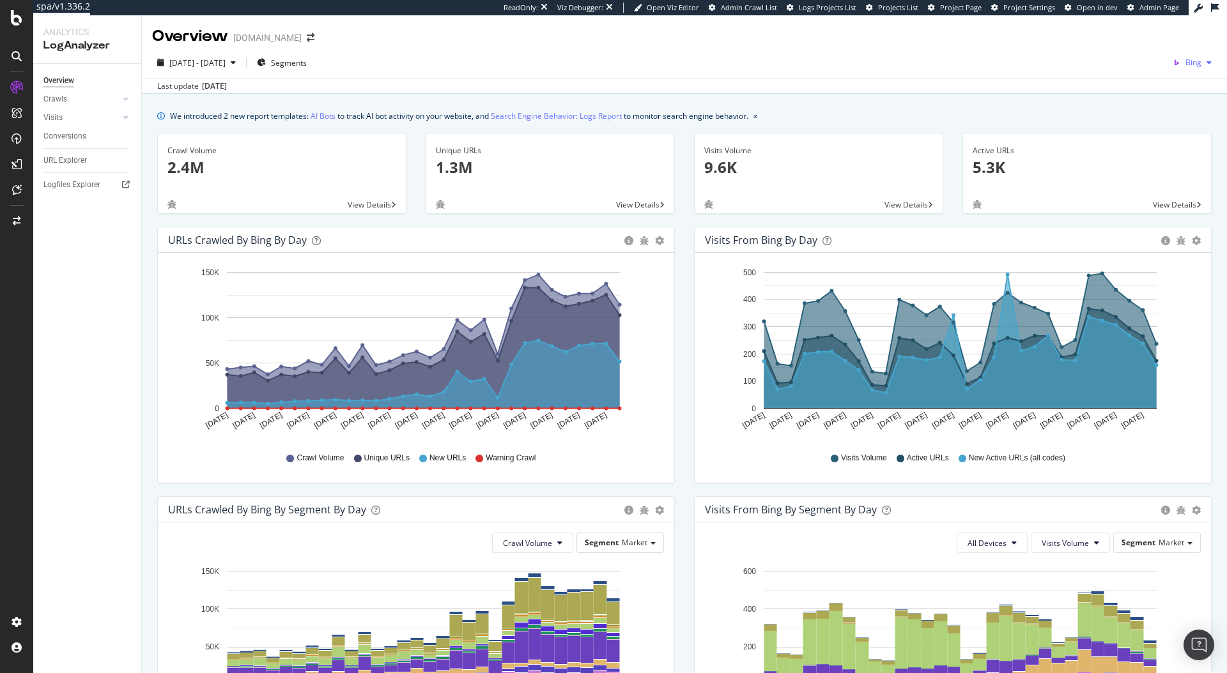
click at [1185, 57] on span "Bing" at bounding box center [1193, 62] width 16 height 11
click at [1105, 76] on span "OpenAI" at bounding box center [1123, 74] width 47 height 11
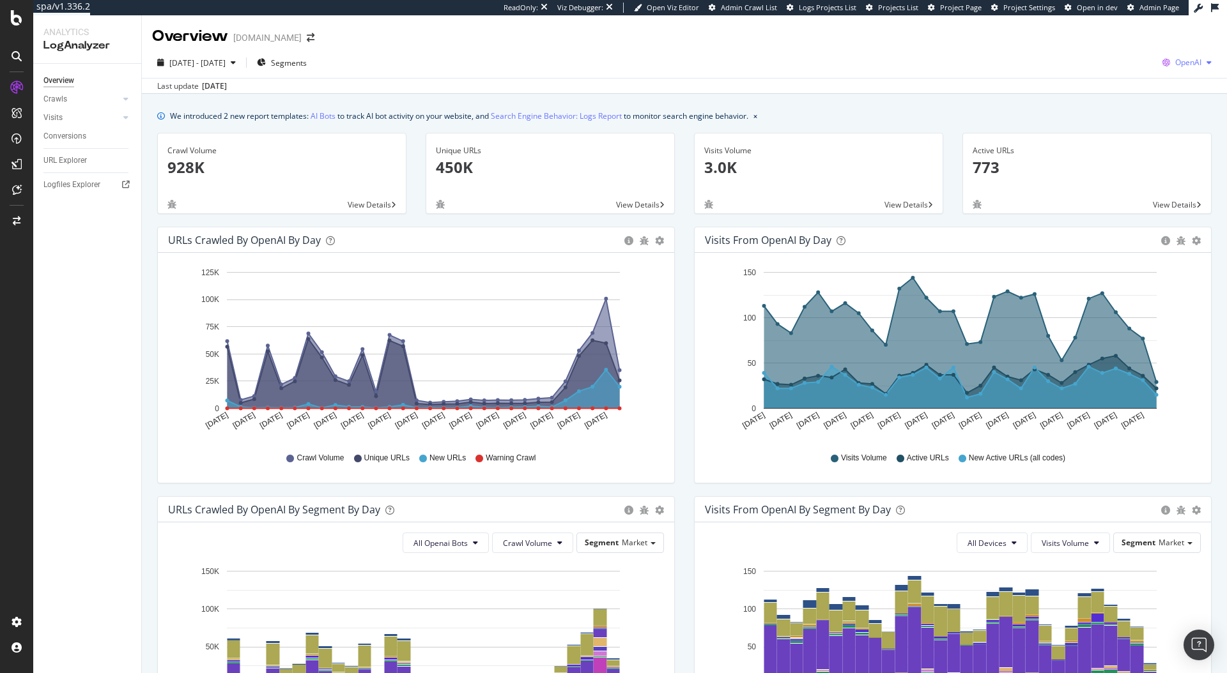
click at [1181, 63] on span "OpenAI" at bounding box center [1188, 62] width 26 height 11
click at [1110, 98] on span "Other AI Bots" at bounding box center [1112, 98] width 47 height 11
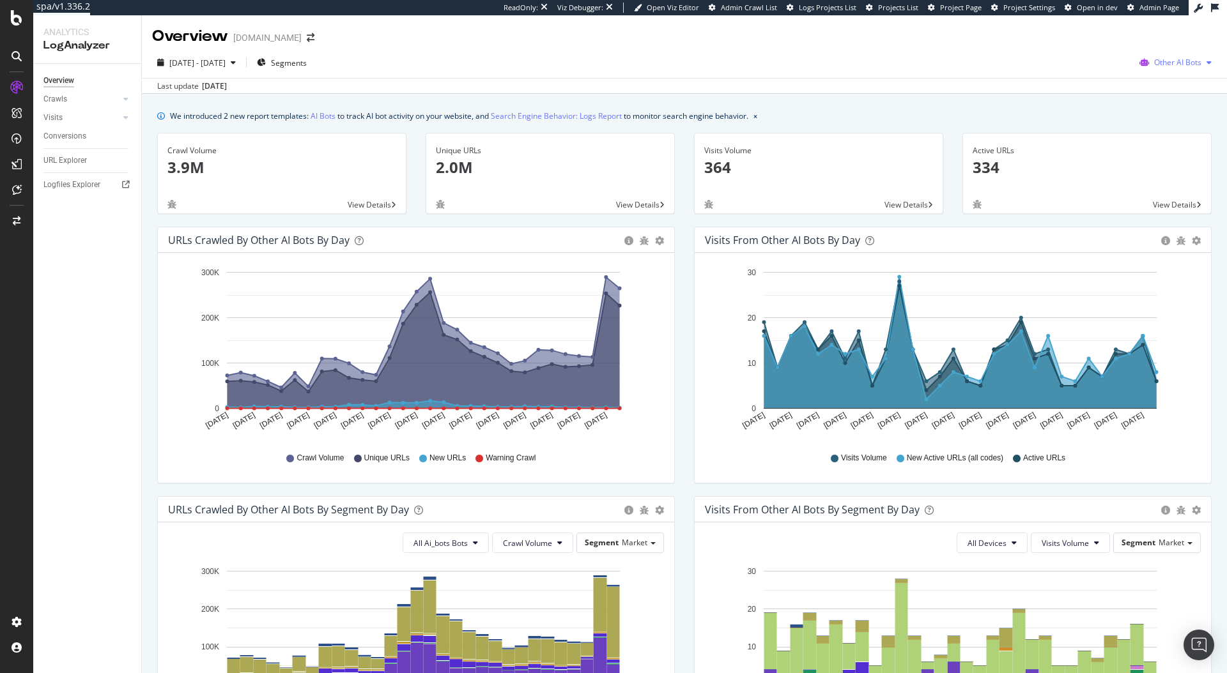
click at [1192, 68] on div "Other AI Bots" at bounding box center [1175, 62] width 82 height 19
click at [1139, 93] on span at bounding box center [1142, 87] width 15 height 15
